Goal: Check status: Check status

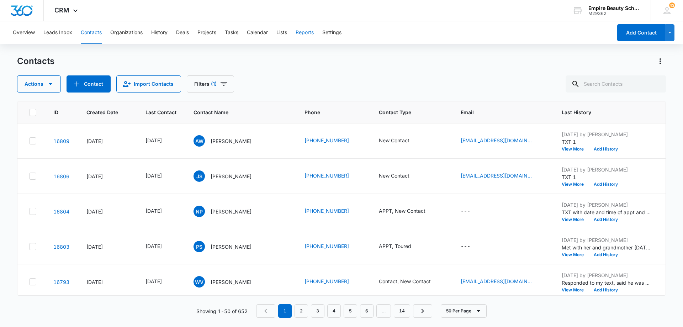
click at [305, 31] on button "Reports" at bounding box center [304, 32] width 18 height 23
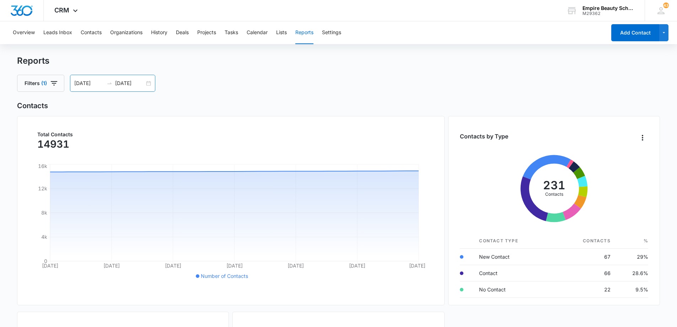
click at [83, 84] on input "[DATE]" at bounding box center [89, 83] width 30 height 8
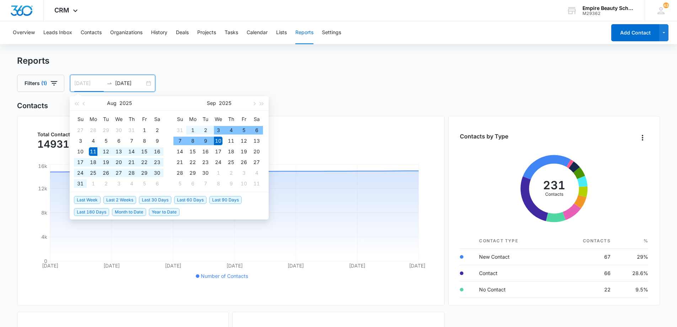
type input "[DATE]"
click at [220, 139] on div "10" at bounding box center [218, 141] width 9 height 9
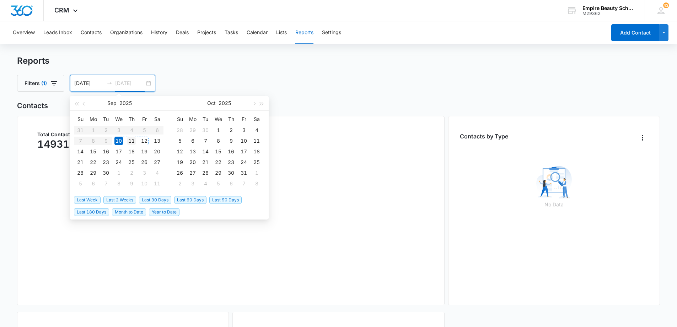
type input "[DATE]"
click at [132, 141] on div "11" at bounding box center [131, 141] width 9 height 9
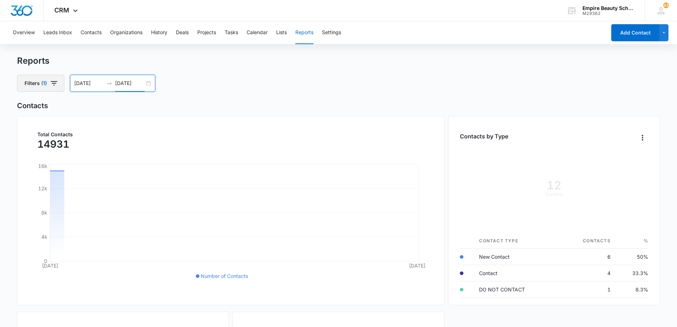
click at [53, 84] on icon "button" at bounding box center [54, 83] width 9 height 9
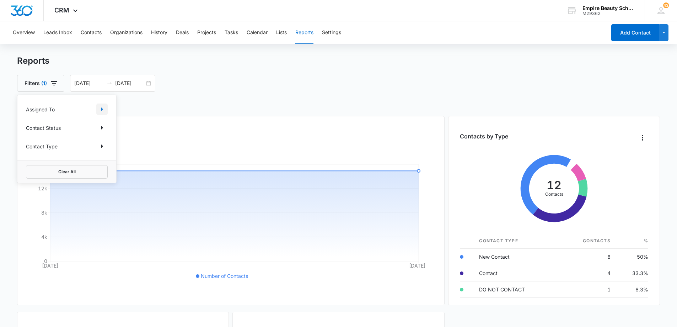
click at [101, 111] on icon "Show Assigned To filters" at bounding box center [102, 109] width 9 height 9
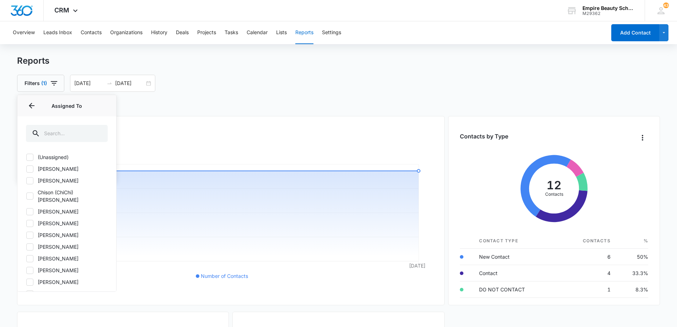
click at [31, 169] on icon at bounding box center [30, 168] width 4 height 3
click at [26, 169] on input "[PERSON_NAME]" at bounding box center [26, 169] width 0 height 0
checkbox input "true"
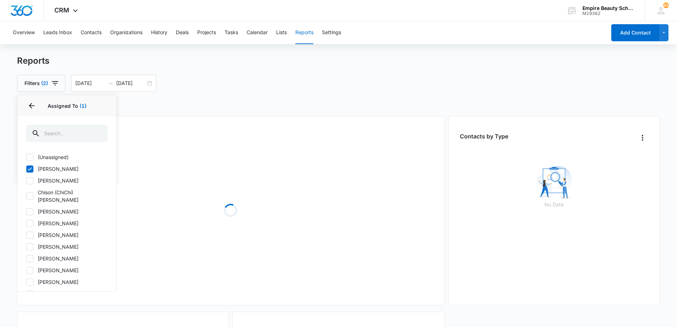
click at [434, 91] on div "Filters (2) Assigned To 1 Assigned To (1) (Unassigned) [PERSON_NAME] [PERSON_NA…" at bounding box center [338, 83] width 643 height 17
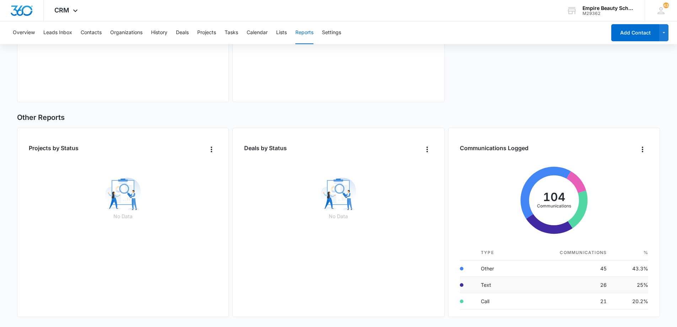
scroll to position [14, 0]
